Goal: Find specific page/section: Find specific page/section

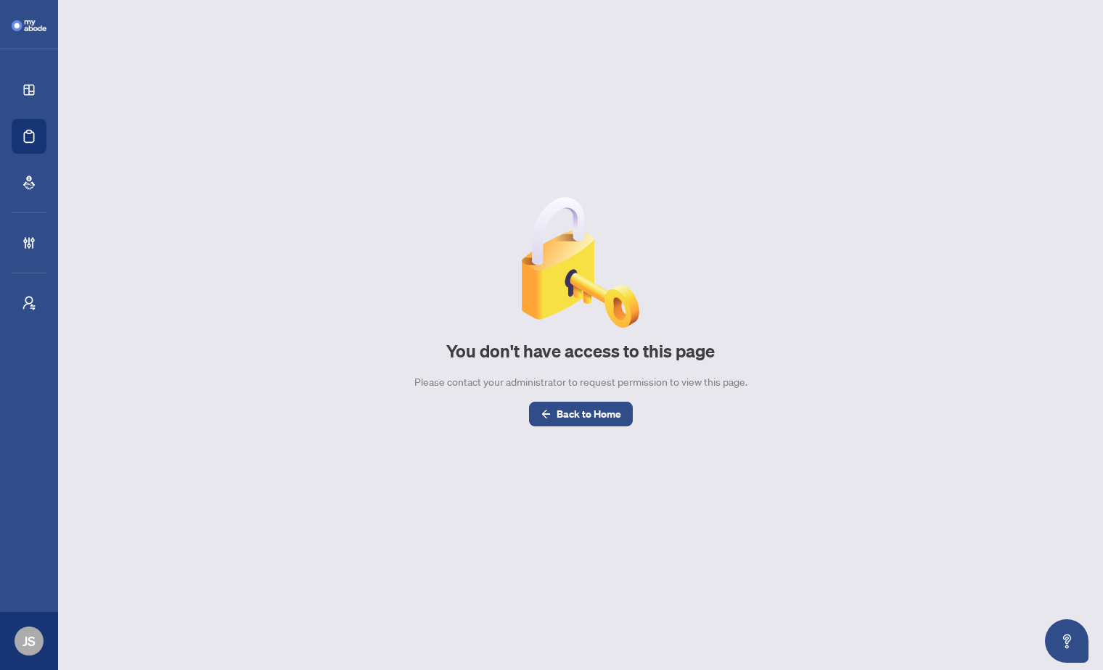
click at [772, 316] on div "You don't have access to this page Please contact your administrator to request…" at bounding box center [580, 312] width 1010 height 247
click at [813, 283] on div "You don't have access to this page Please contact your administrator to request…" at bounding box center [580, 312] width 1010 height 247
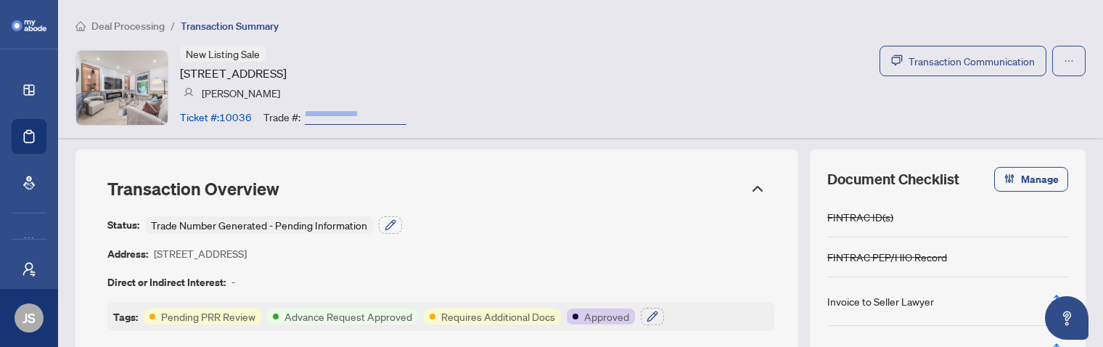
click at [722, 132] on div "Deal Processing / Transaction Summary New Listing Sale 89 Concord Ave, Toronto,…" at bounding box center [580, 69] width 1045 height 138
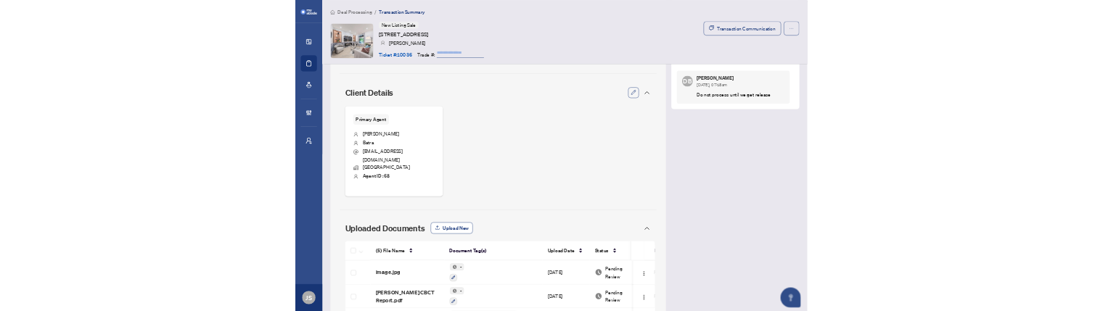
scroll to position [636, 0]
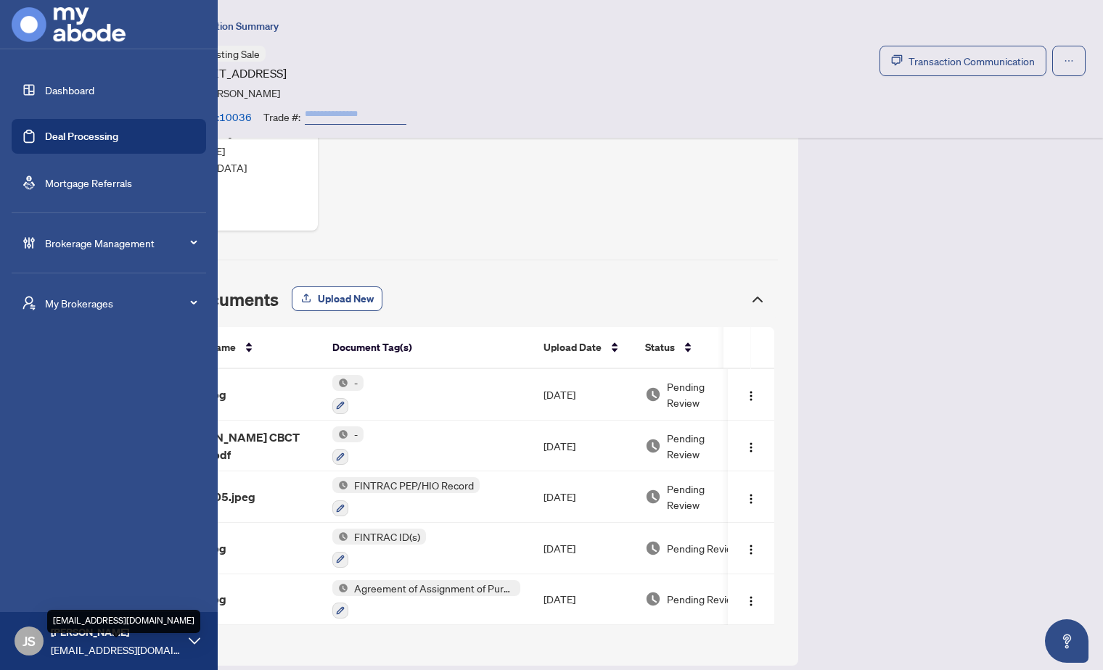
click at [112, 647] on span "[EMAIL_ADDRESS][DOMAIN_NAME]" at bounding box center [116, 650] width 131 height 16
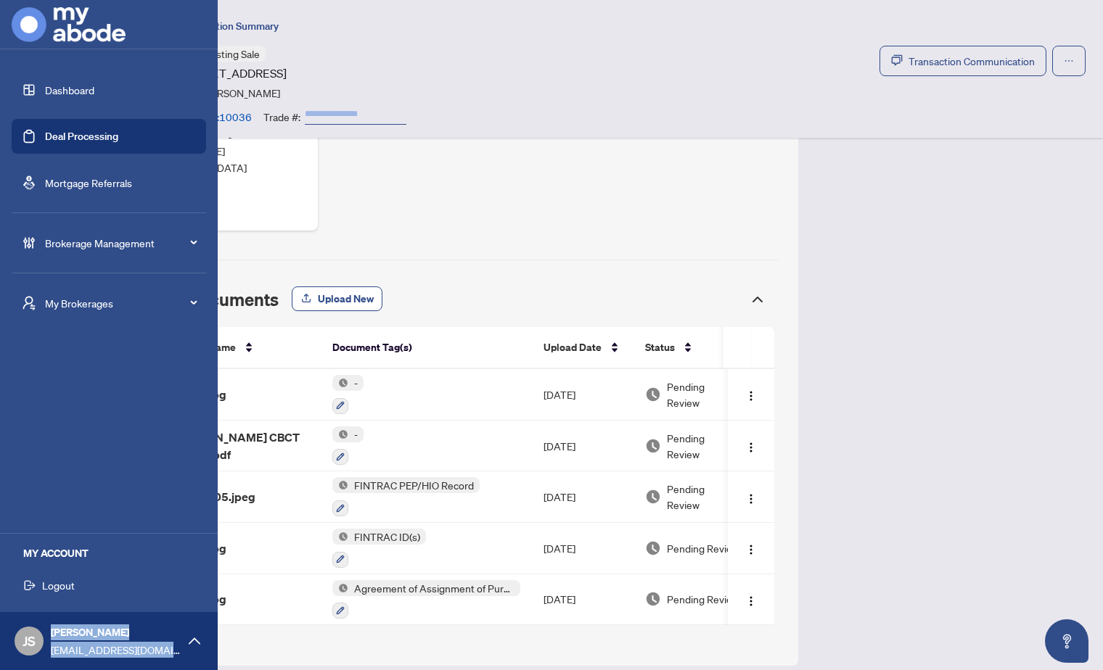
drag, startPoint x: 45, startPoint y: 656, endPoint x: 158, endPoint y: 659, distance: 113.2
click at [158, 659] on div "JS Jagseer Singh jagseers+mbroker@myabode.ca" at bounding box center [109, 641] width 218 height 58
copy div "Jagseer Singh jagseers+mbroker@myabode.ca"
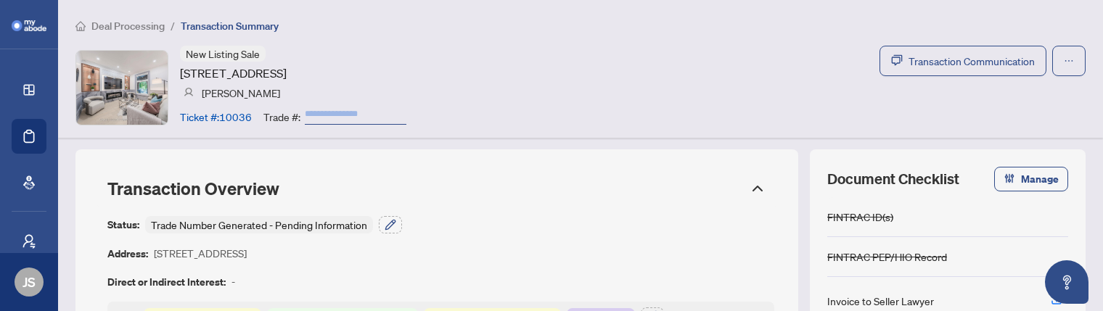
click at [539, 310] on article "Requires Additional Docs" at bounding box center [498, 316] width 114 height 16
click at [561, 263] on div "Status: Trade Number Generated - Pending Information Address: 89 Concord Ave, T…" at bounding box center [440, 273] width 667 height 115
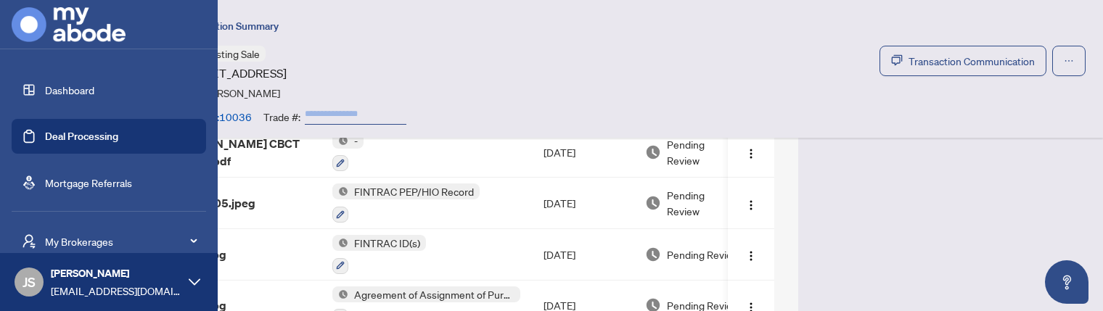
scroll to position [17, 0]
click at [162, 223] on span "My Brokerages" at bounding box center [120, 224] width 151 height 16
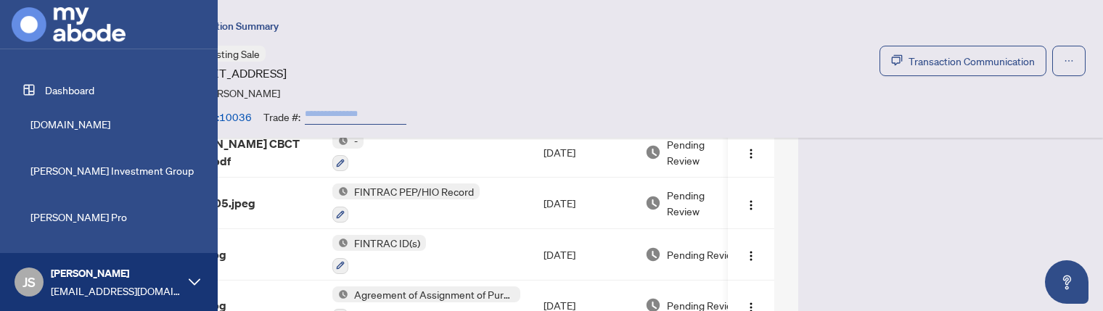
scroll to position [42, 0]
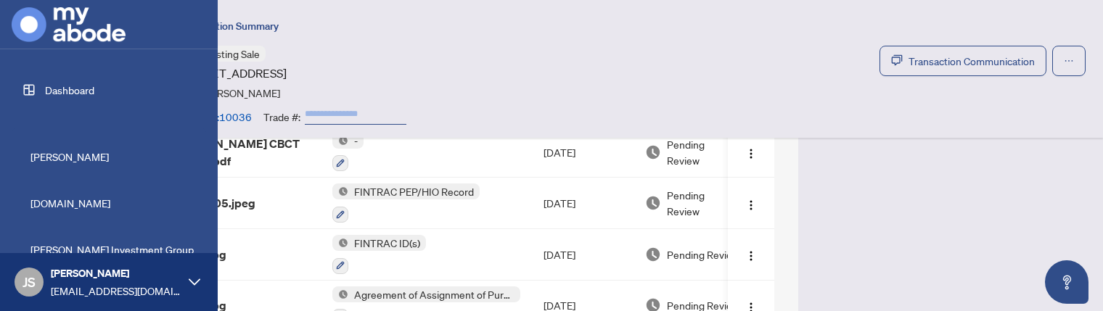
click at [38, 153] on span "RAHR" at bounding box center [112, 157] width 165 height 16
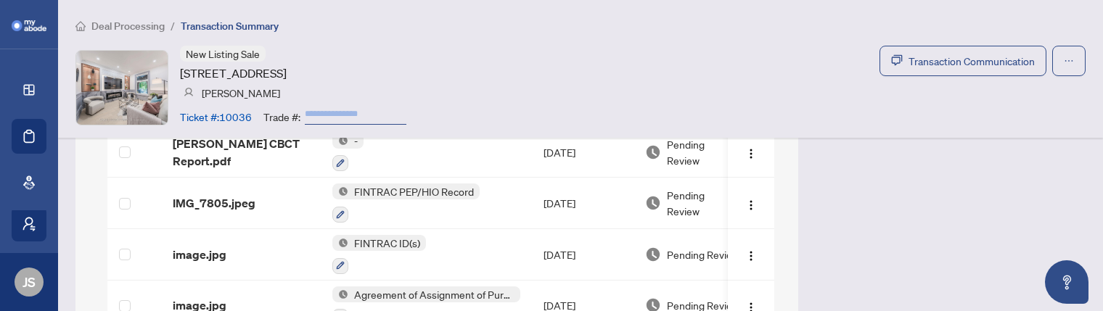
scroll to position [17, 0]
